Goal: Task Accomplishment & Management: Manage account settings

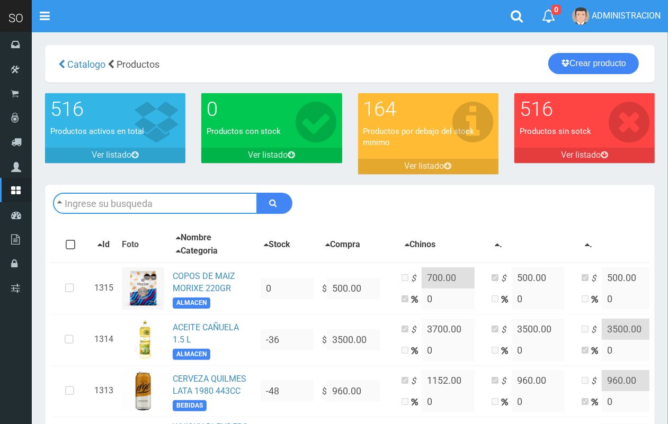
click at [168, 202] on input "text" at bounding box center [155, 203] width 204 height 21
type input "corona"
click at [257, 193] on button "submit" at bounding box center [274, 203] width 35 height 21
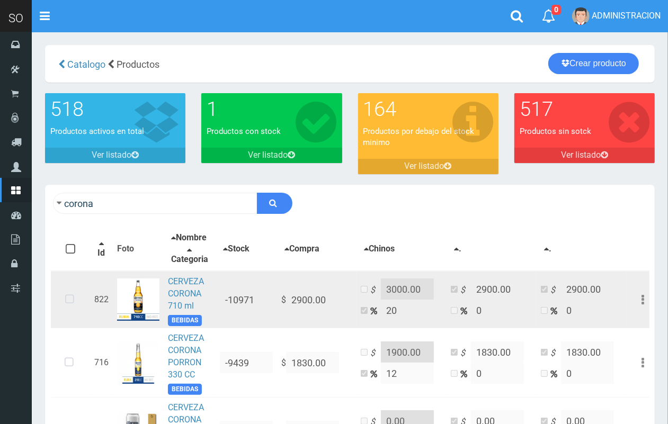
click at [62, 305] on icon at bounding box center [70, 299] width 28 height 35
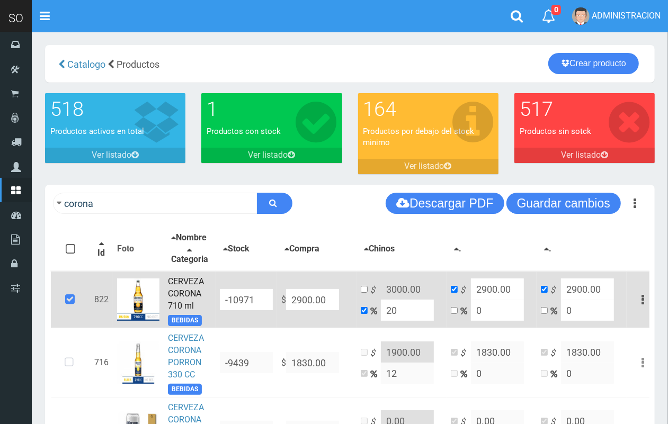
drag, startPoint x: 332, startPoint y: 308, endPoint x: 265, endPoint y: 310, distance: 66.3
click at [265, 310] on tr "822 CERVEZA CORONA 710 ml BEBIDAS -10971 $ 2900.00 $ 3000.00 20 $ 2900.00 0 $ 2…" at bounding box center [355, 299] width 608 height 57
type input "3"
type input "3.6"
type input "3"
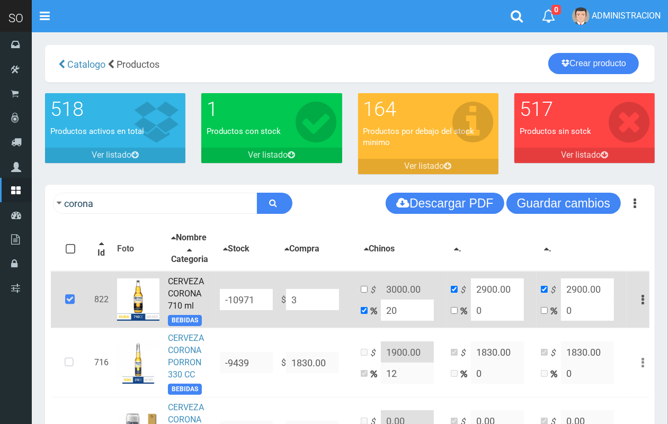
type input "3"
type input "31"
type input "37.2"
type input "31"
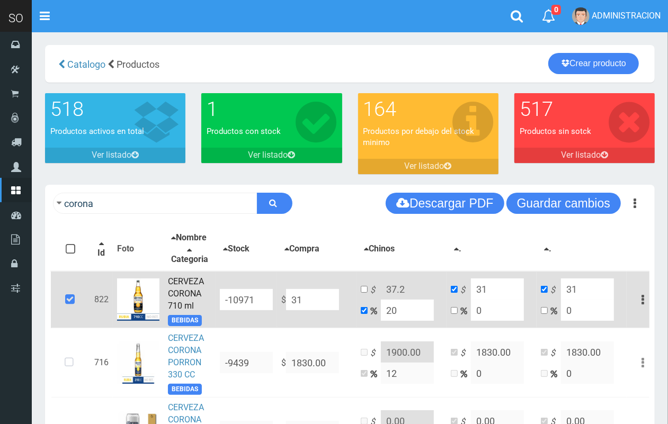
type input "319"
type input "382.8"
type input "319"
type input "3199"
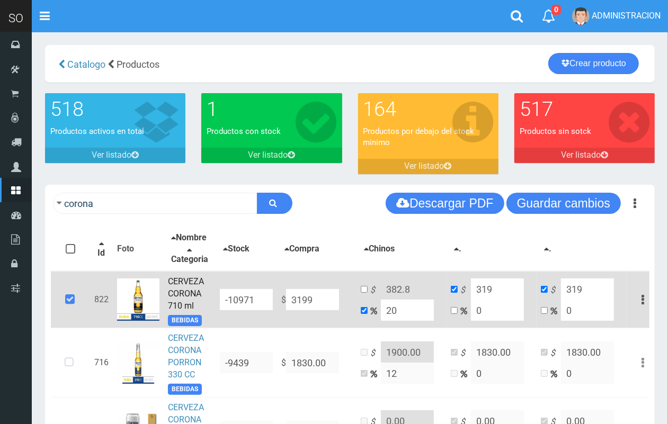
type input "3838.8"
type input "3199"
click at [364, 293] on input "checkbox" at bounding box center [364, 289] width 7 height 7
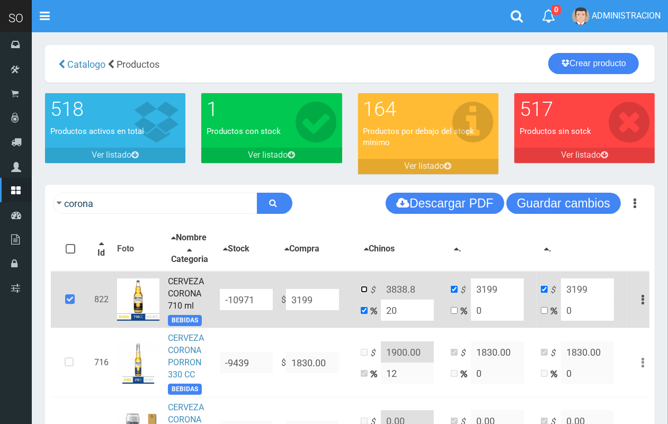
checkbox input "true"
checkbox input "false"
drag, startPoint x: 419, startPoint y: 295, endPoint x: 405, endPoint y: 292, distance: 13.5
click at [405, 292] on input "3838.8" at bounding box center [407, 289] width 53 height 21
drag, startPoint x: 410, startPoint y: 295, endPoint x: 403, endPoint y: 295, distance: 6.9
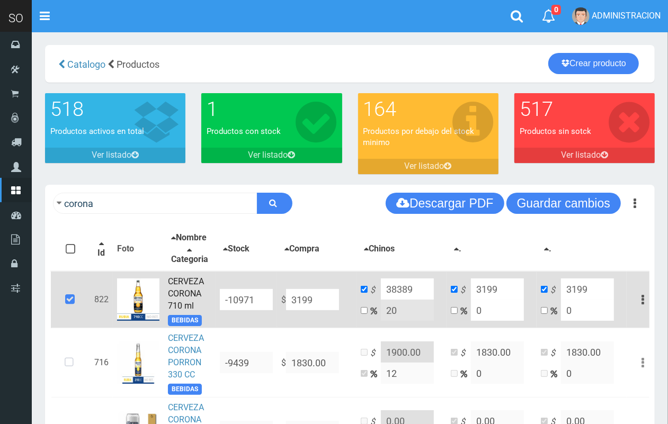
click at [403, 295] on input "38389" at bounding box center [407, 289] width 53 height 21
drag, startPoint x: 412, startPoint y: 297, endPoint x: 373, endPoint y: 297, distance: 38.7
click at [373, 297] on td "$ 3839 20" at bounding box center [402, 299] width 90 height 57
type input "3839"
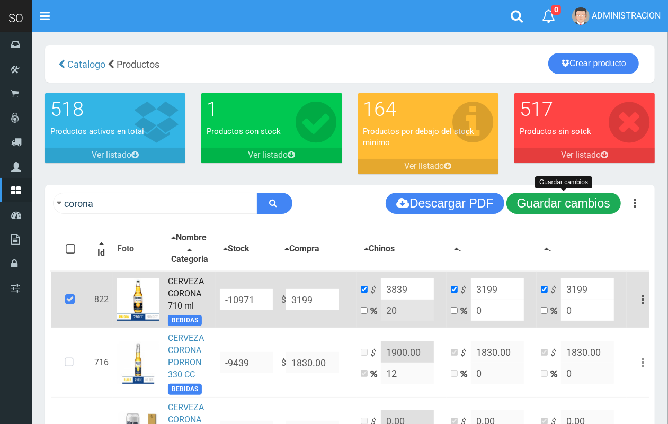
drag, startPoint x: 565, startPoint y: 204, endPoint x: 398, endPoint y: 203, distance: 167.4
click at [565, 202] on button "Guardar cambios" at bounding box center [563, 203] width 114 height 21
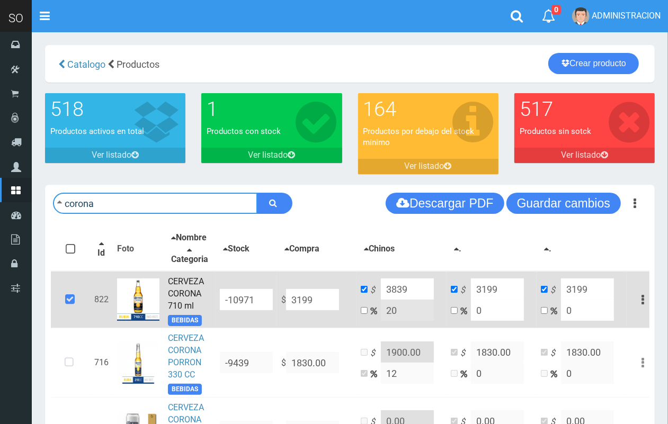
click at [122, 211] on input "corona" at bounding box center [155, 203] width 204 height 21
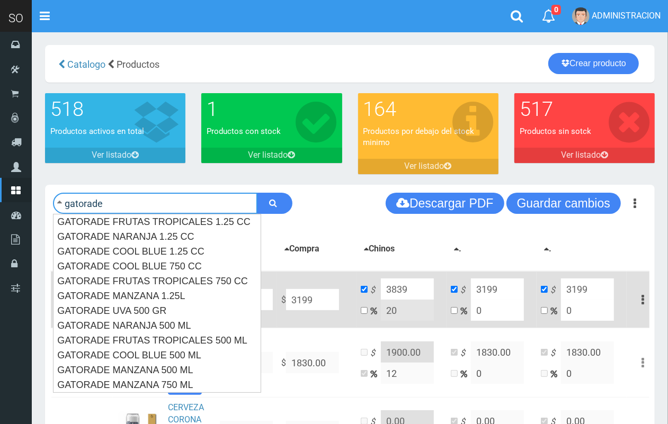
type input "gatorade"
click at [257, 193] on button "submit" at bounding box center [274, 203] width 35 height 21
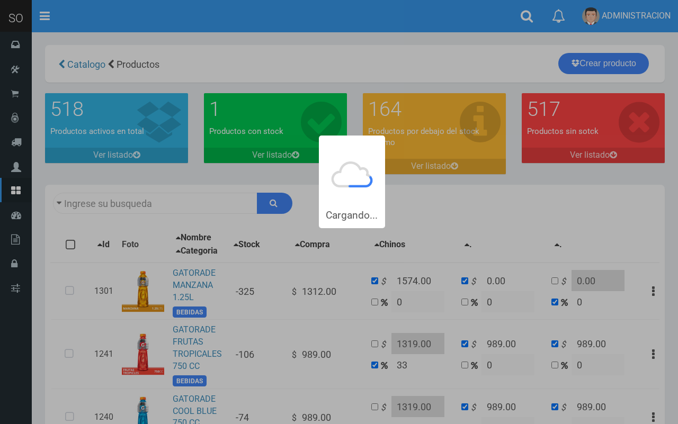
type input "gatorade"
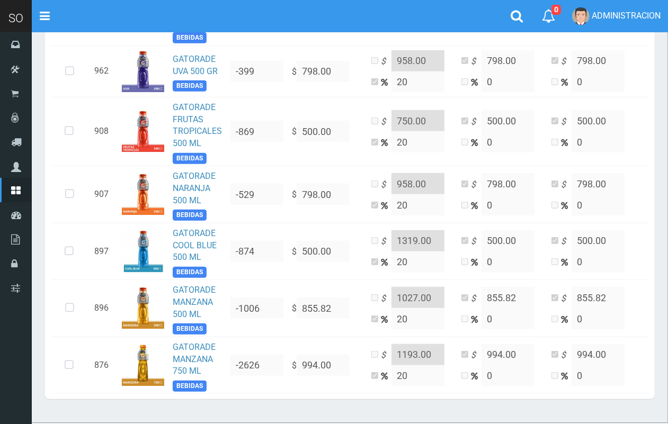
scroll to position [597, 0]
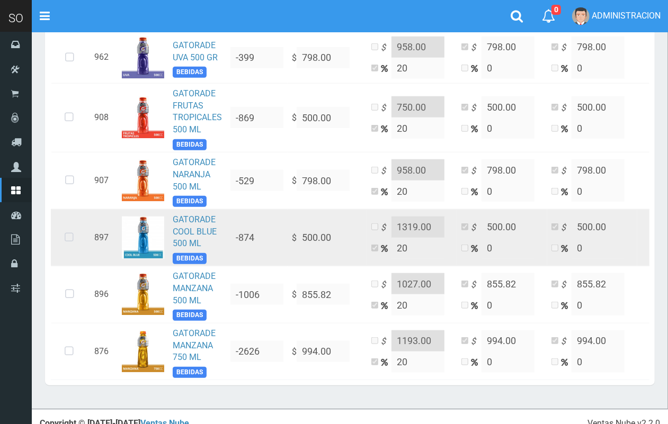
click at [74, 249] on icon at bounding box center [69, 237] width 28 height 35
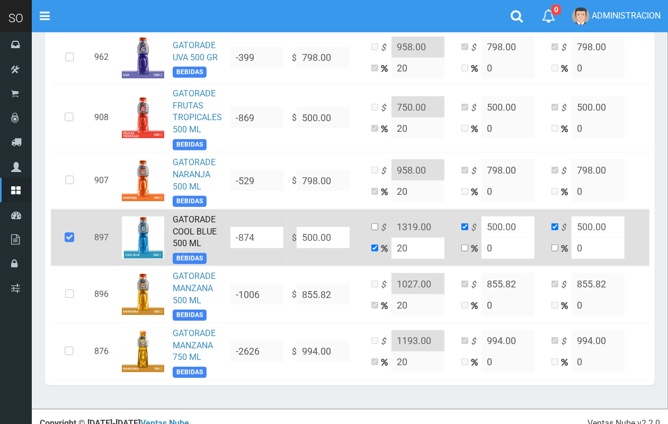
drag, startPoint x: 340, startPoint y: 250, endPoint x: 427, endPoint y: 380, distance: 156.5
click at [268, 250] on tr "897 GATORADE COOL BLUE 500 ML BEBIDAS -874 $ 500.00 $ 1319.00 20 $ 500.00 0 $ 5…" at bounding box center [360, 237] width 619 height 57
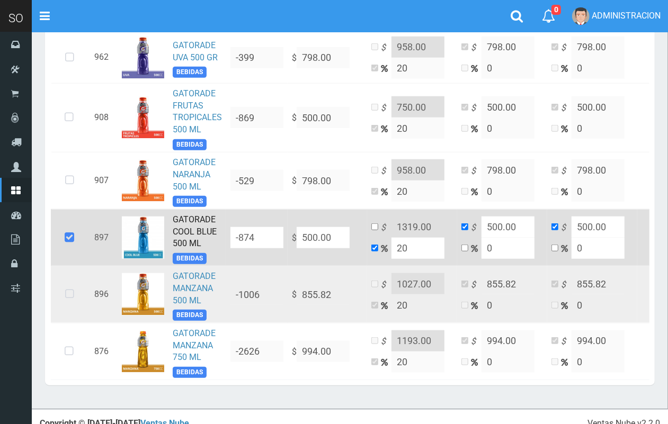
type input "7"
type input "8.4"
type input "7"
type input "79"
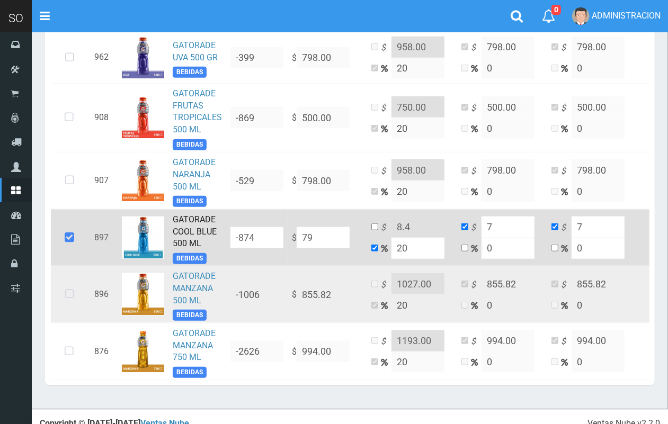
type input "94.8"
type input "79"
type input "790"
type input "948"
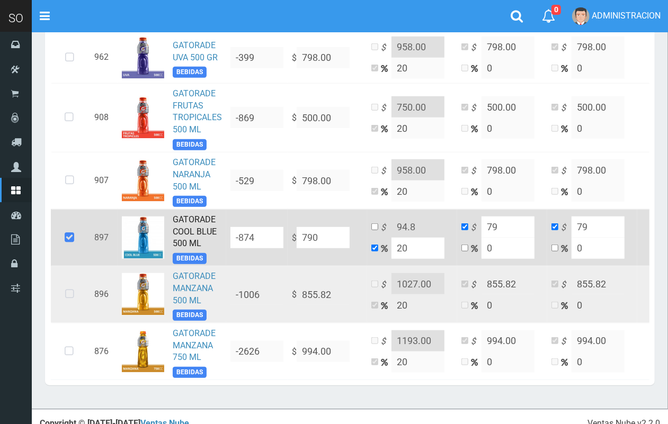
type input "790"
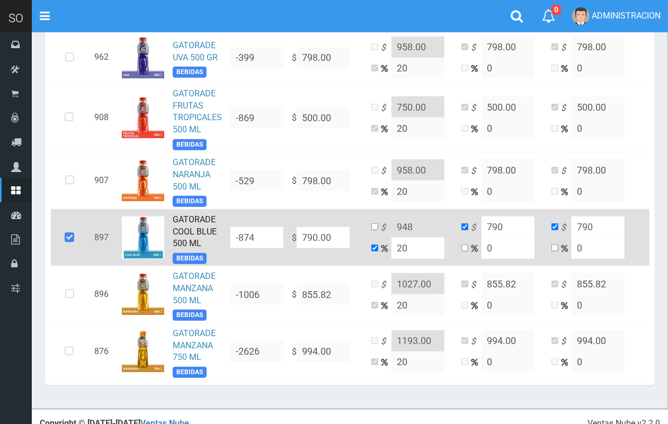
type input "790.00"
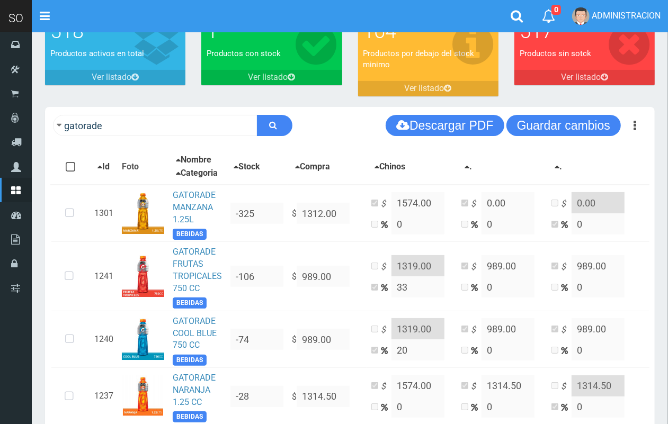
scroll to position [38, 0]
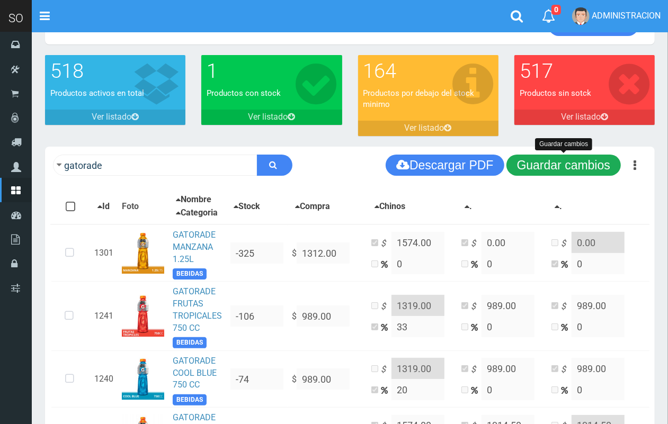
click at [565, 163] on button "Guardar cambios" at bounding box center [563, 165] width 114 height 21
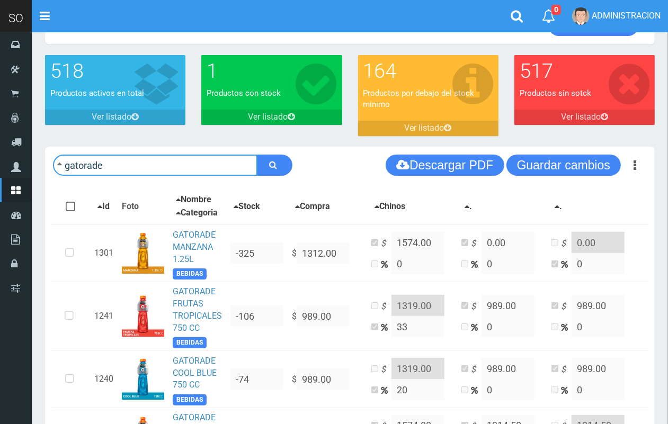
click at [133, 168] on input "gatorade" at bounding box center [155, 165] width 204 height 21
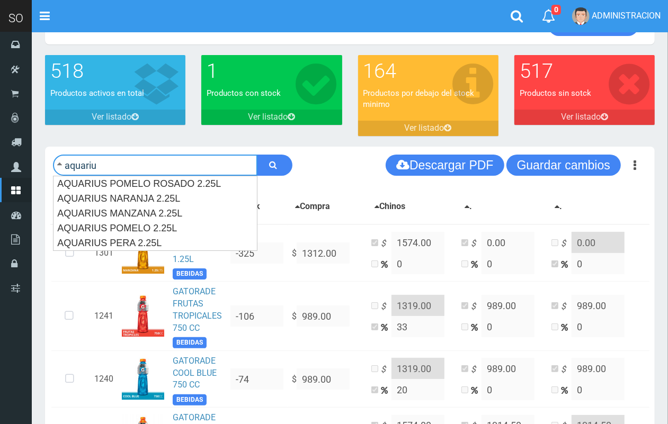
type input "aquariu"
click at [257, 155] on button "submit" at bounding box center [274, 165] width 35 height 21
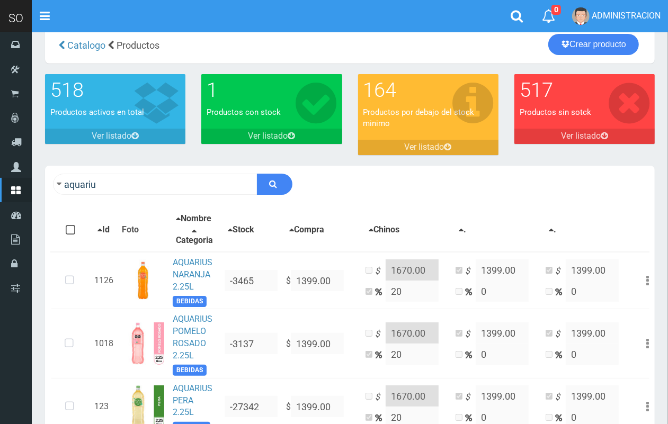
scroll to position [7, 0]
